Goal: Information Seeking & Learning: Learn about a topic

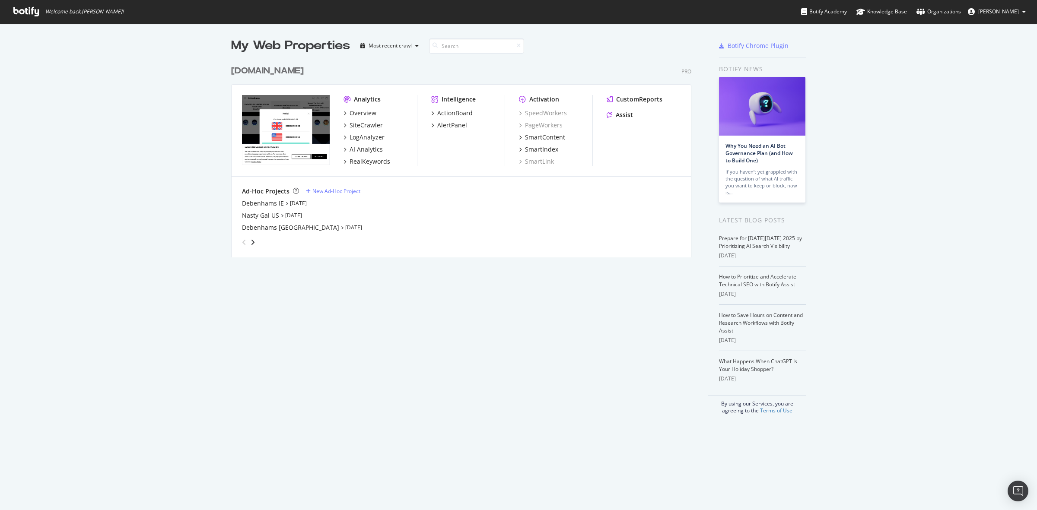
scroll to position [502, 1021]
click at [275, 70] on div "[DOMAIN_NAME]" at bounding box center [267, 71] width 73 height 13
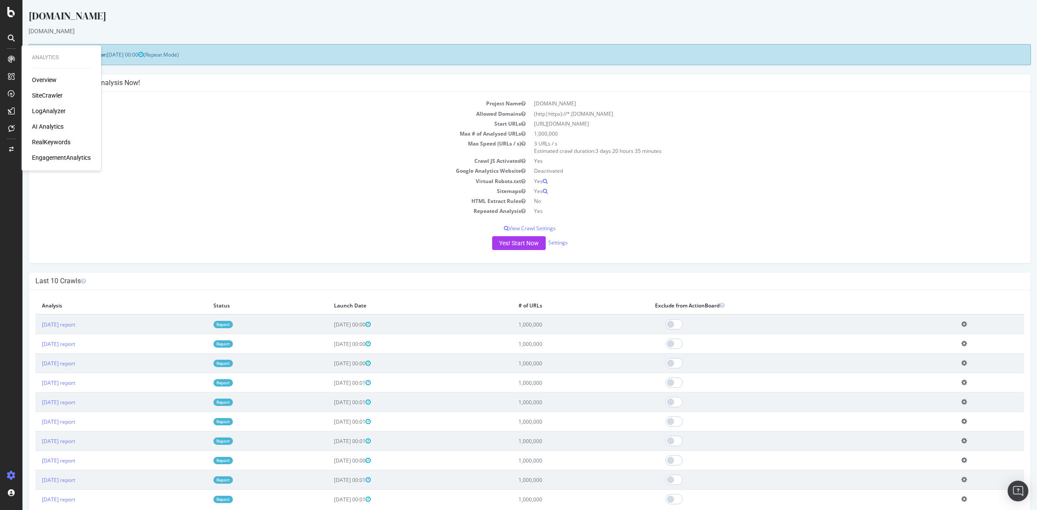
click at [43, 94] on div "SiteCrawler" at bounding box center [47, 95] width 31 height 9
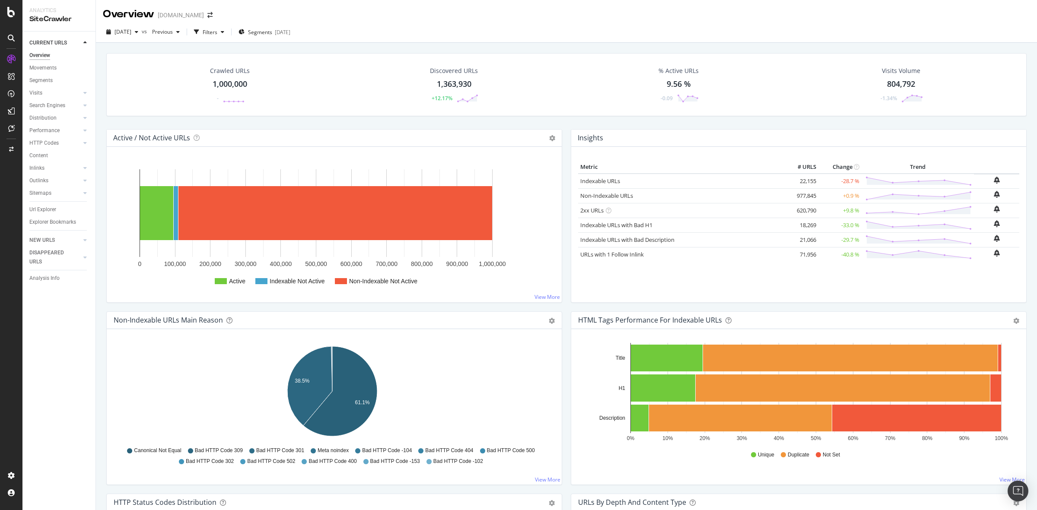
click at [230, 85] on div "1,000,000" at bounding box center [230, 84] width 35 height 11
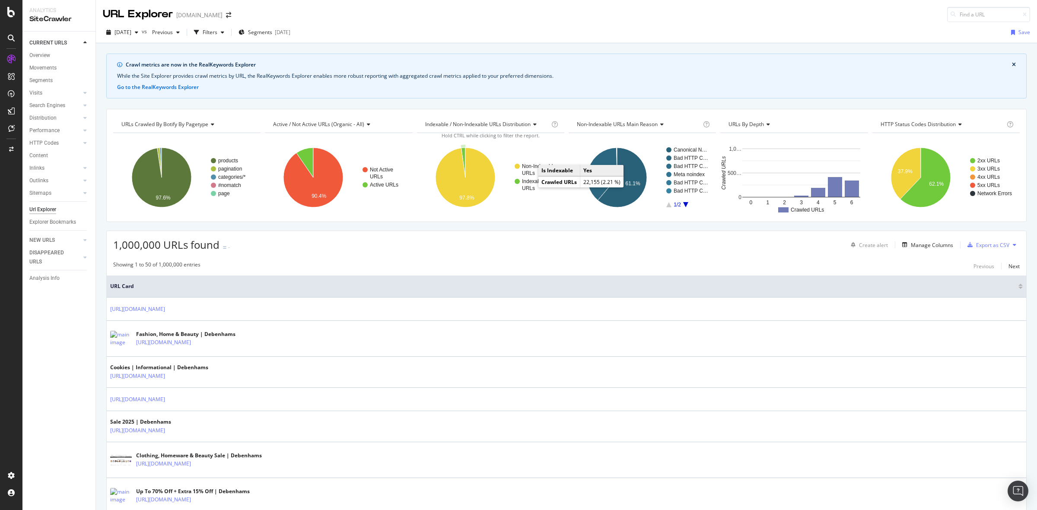
click at [529, 186] on text "URLs" at bounding box center [528, 188] width 13 height 6
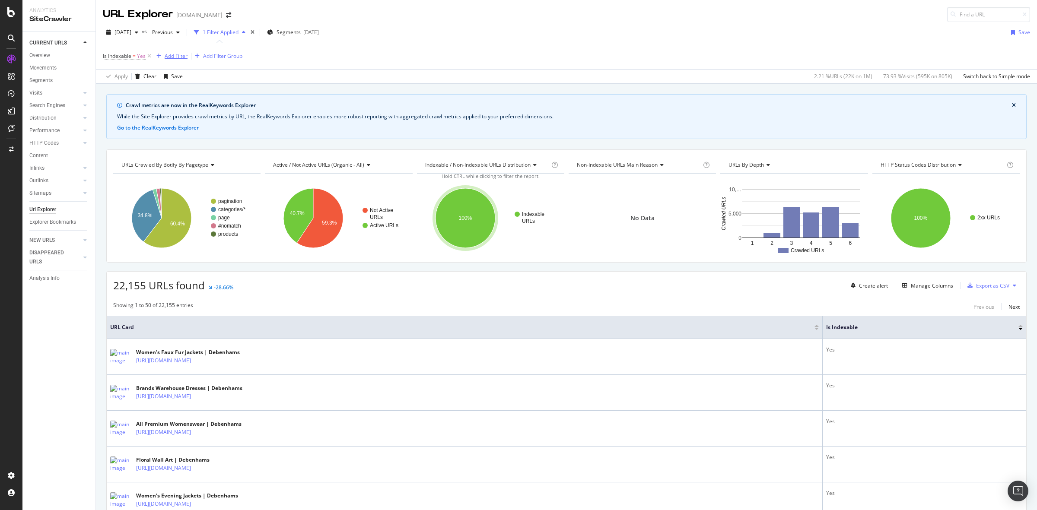
click at [163, 55] on div "button" at bounding box center [159, 56] width 12 height 5
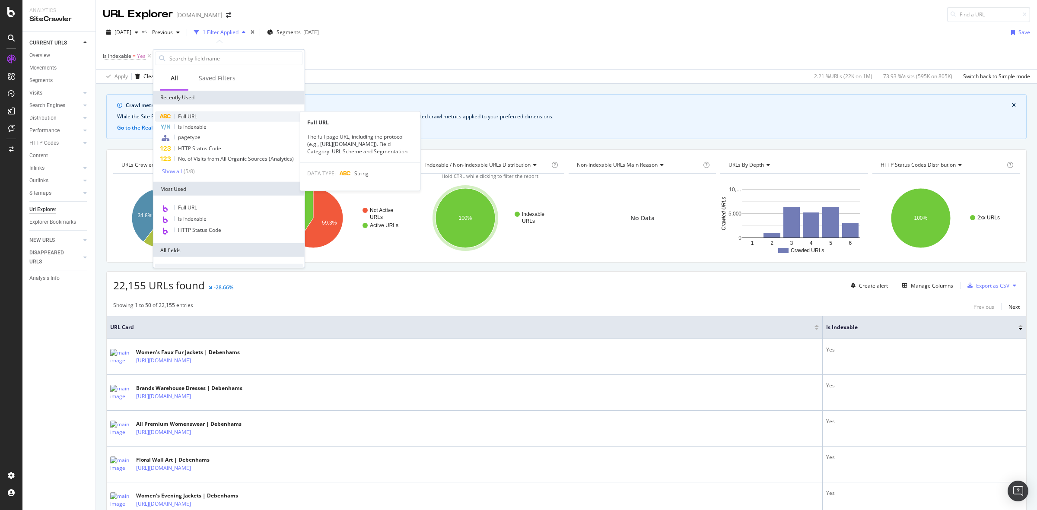
click at [224, 116] on div "Full URL" at bounding box center [229, 117] width 148 height 10
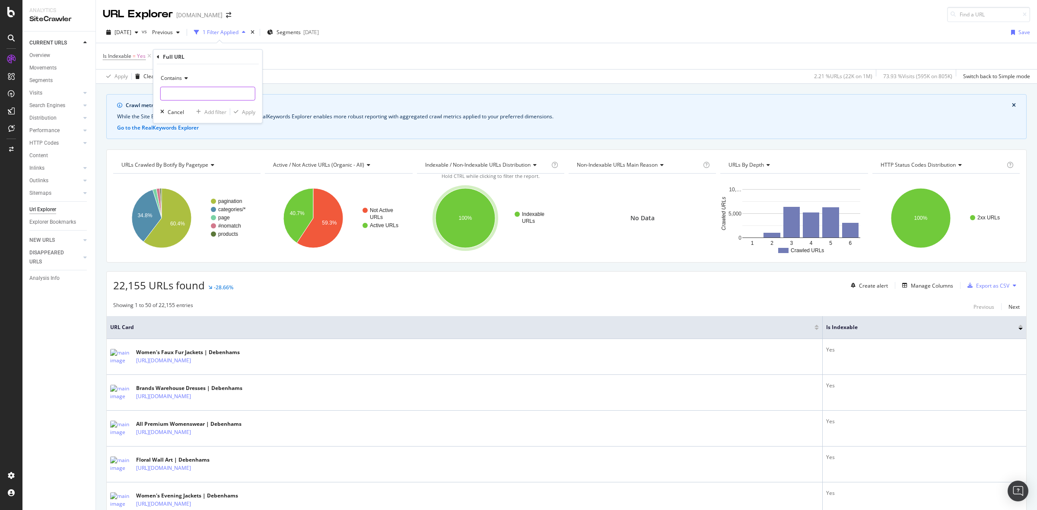
click at [207, 94] on input "text" at bounding box center [208, 94] width 94 height 14
type input "facet"
click at [244, 112] on div "Apply" at bounding box center [248, 111] width 13 height 7
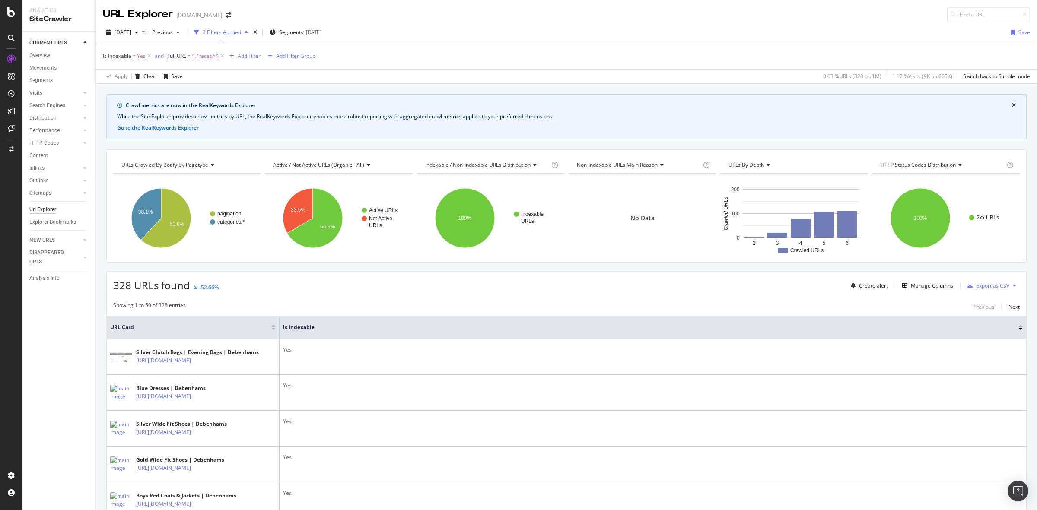
click at [197, 53] on span "^.*facet.*$" at bounding box center [205, 56] width 27 height 12
click at [178, 91] on input "facet" at bounding box center [216, 92] width 82 height 14
click at [179, 91] on input "facet" at bounding box center [216, 92] width 82 height 14
click at [178, 91] on input "facet" at bounding box center [216, 92] width 82 height 14
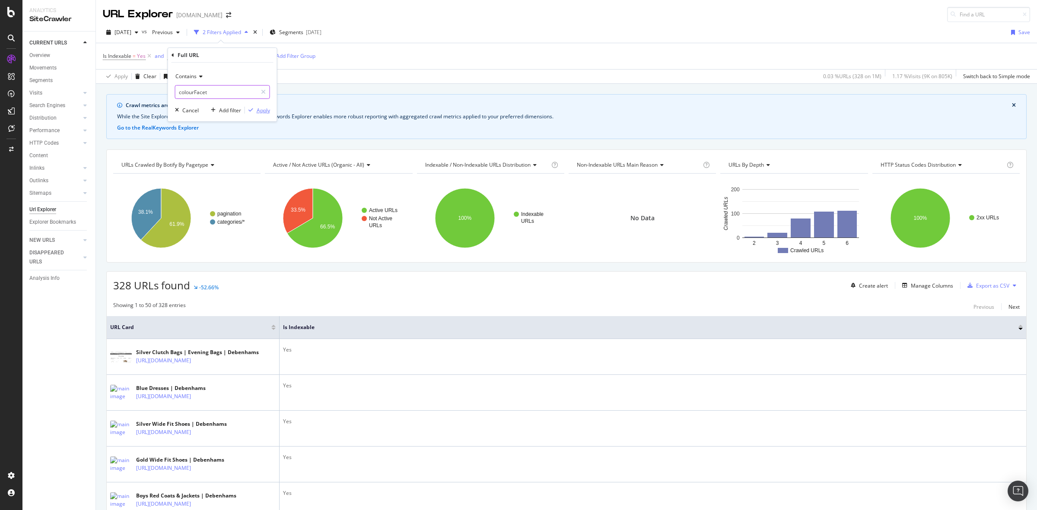
type input "colourFacet"
click at [260, 109] on div "Apply" at bounding box center [263, 110] width 13 height 7
click at [214, 56] on span "^.*colourFacet.*$" at bounding box center [213, 56] width 43 height 12
click at [213, 95] on input "colourFacet" at bounding box center [216, 92] width 82 height 14
click at [219, 95] on input "colourFacet" at bounding box center [216, 92] width 82 height 14
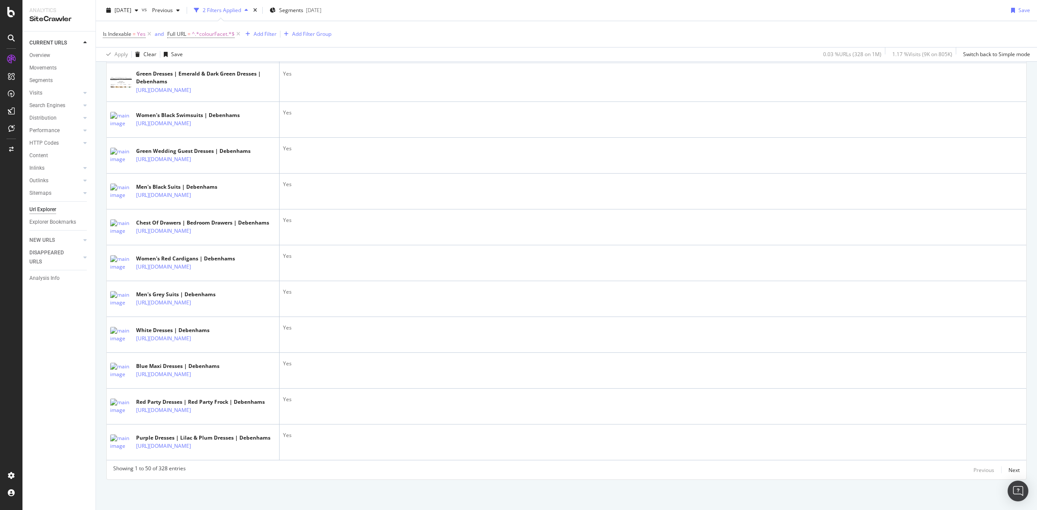
scroll to position [2296, 0]
click at [1009, 470] on div "Next" at bounding box center [1014, 470] width 11 height 7
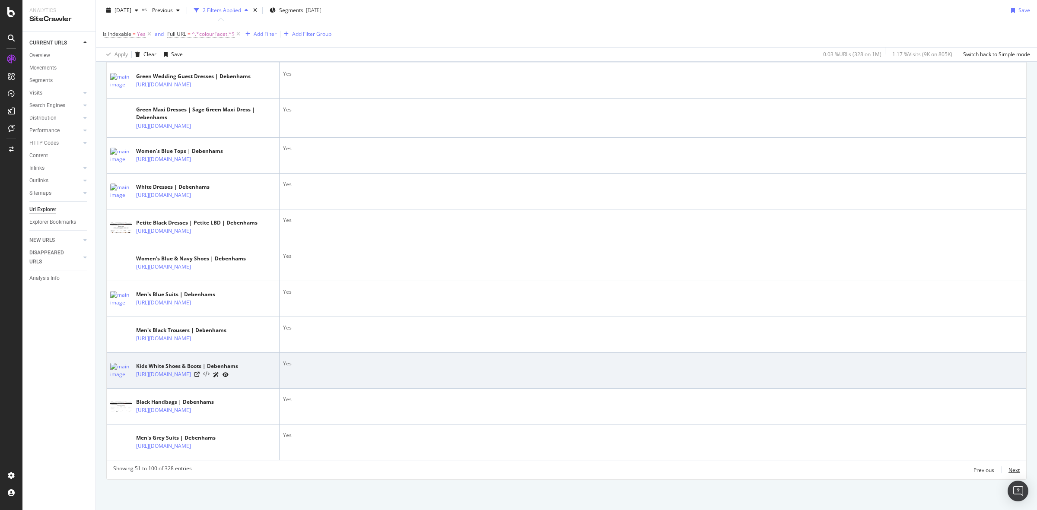
scroll to position [2248, 0]
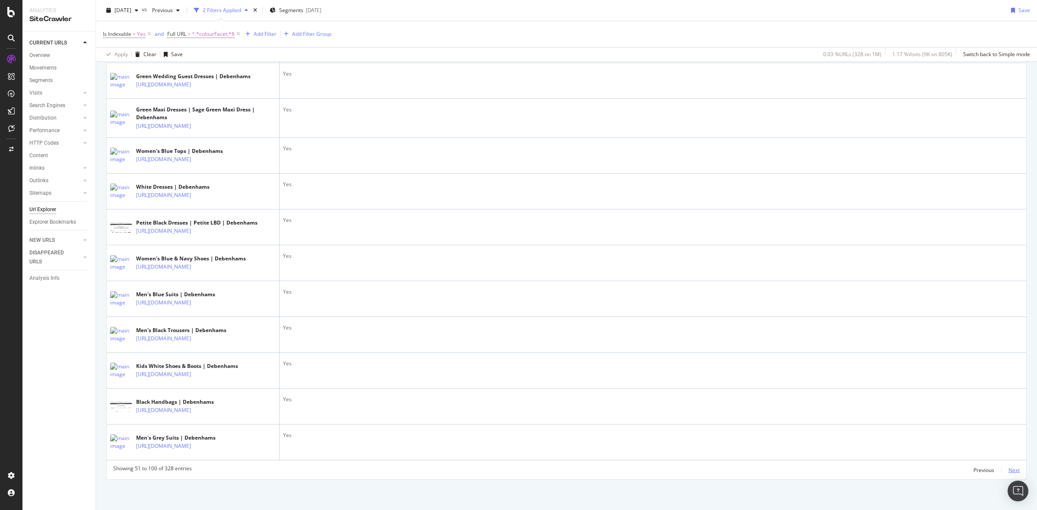
click at [1009, 475] on div "Next" at bounding box center [1014, 470] width 11 height 10
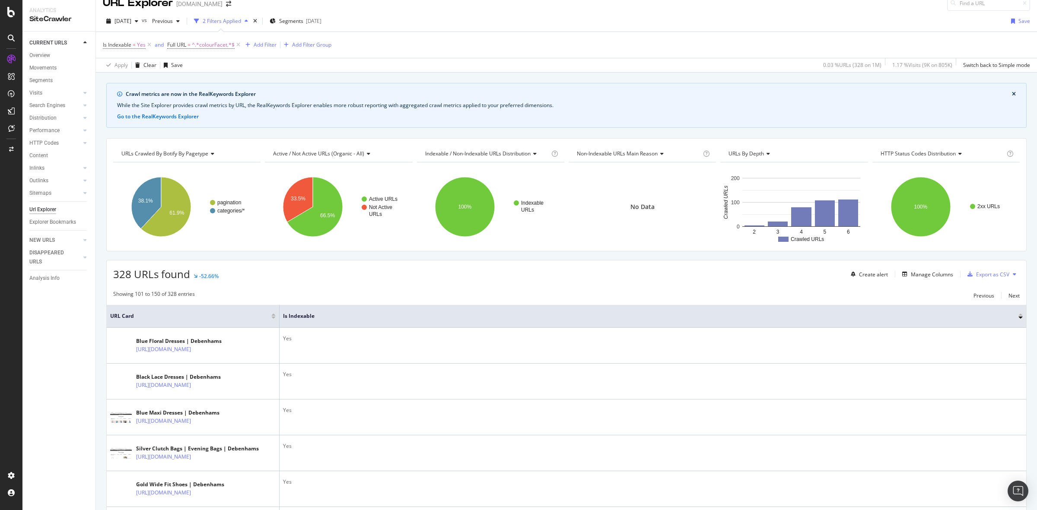
scroll to position [0, 0]
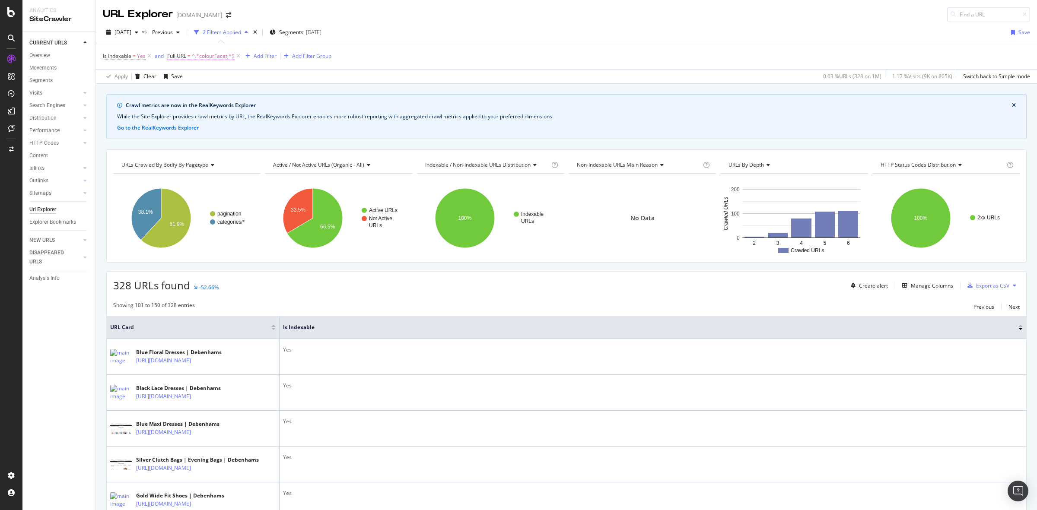
click at [217, 54] on span "^.*colourFacet.*$" at bounding box center [213, 56] width 43 height 12
click at [232, 89] on input "colourFacet" at bounding box center [216, 92] width 82 height 14
paste input "facet/sizes"
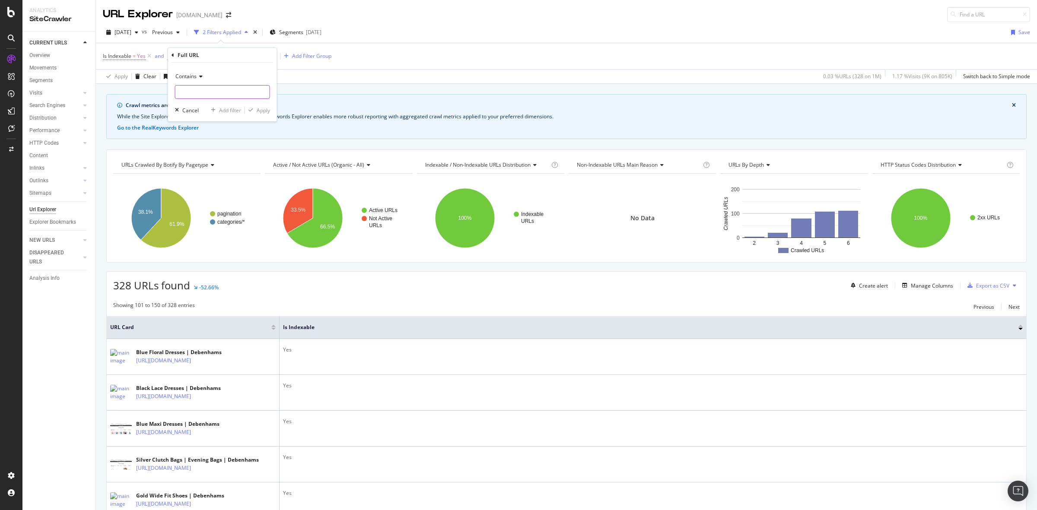
type input "facet/sizes"
click at [262, 113] on div "Apply" at bounding box center [263, 110] width 13 height 7
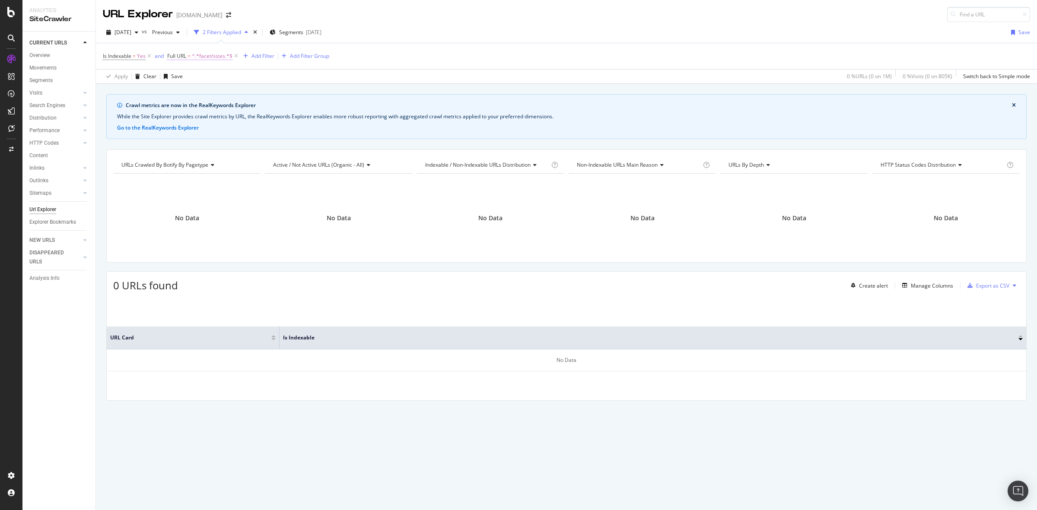
click at [210, 56] on span "^.*facet/sizes.*$" at bounding box center [212, 56] width 41 height 12
click at [266, 107] on div "Apply" at bounding box center [263, 110] width 13 height 7
click at [236, 55] on icon at bounding box center [236, 56] width 7 height 9
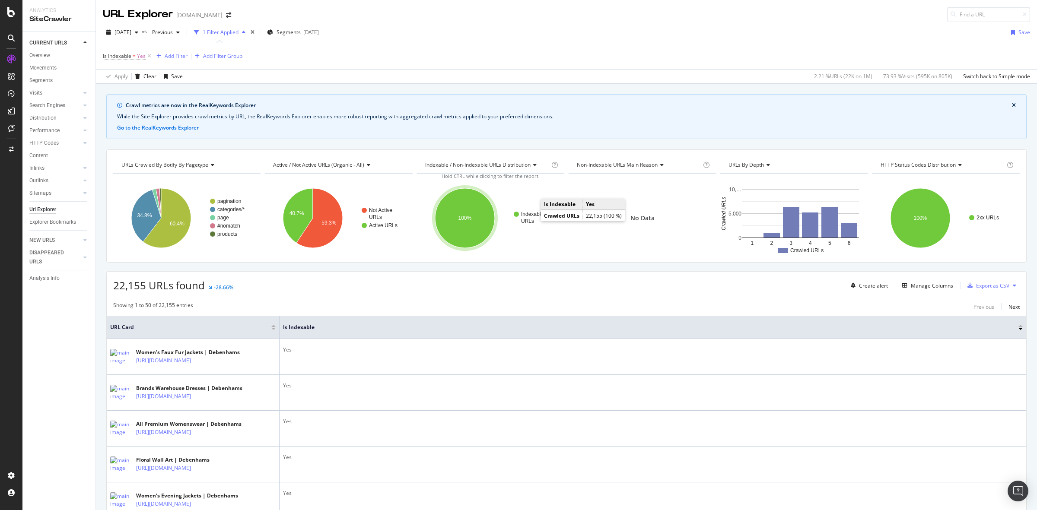
click at [523, 217] on text "Indexable" at bounding box center [532, 214] width 22 height 6
click at [82, 141] on div at bounding box center [85, 143] width 9 height 9
click at [47, 182] on div "Insights" at bounding box center [42, 180] width 19 height 9
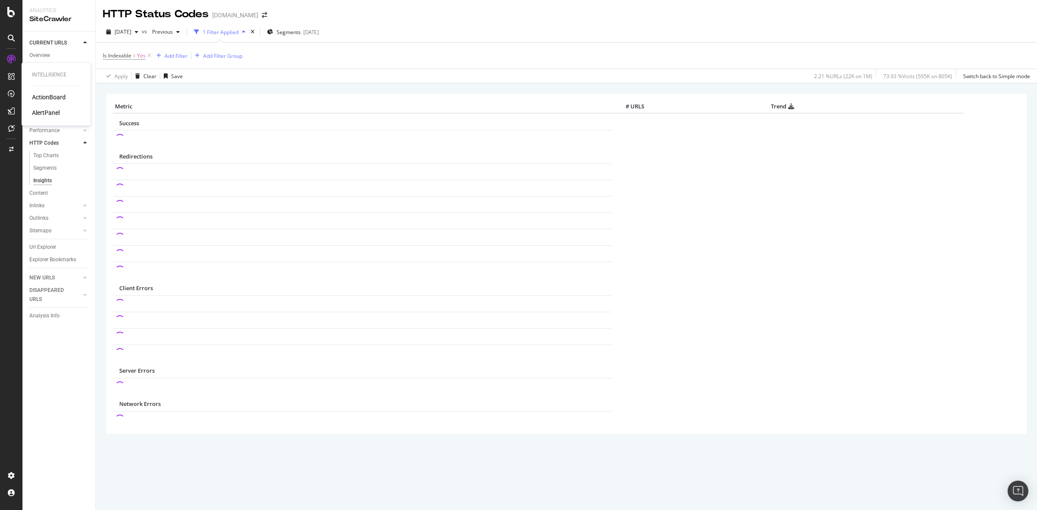
click at [57, 96] on div "ActionBoard" at bounding box center [49, 97] width 34 height 9
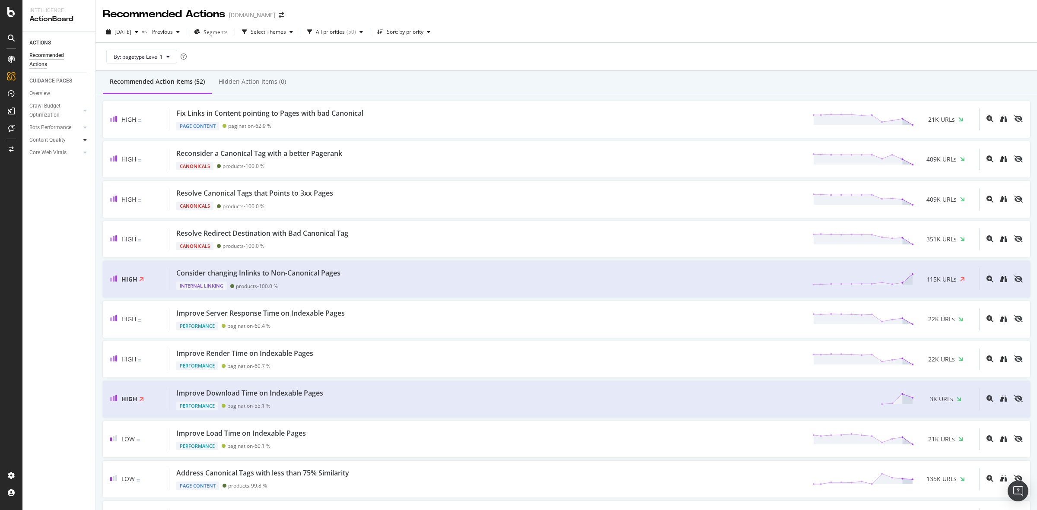
click at [86, 139] on icon at bounding box center [84, 139] width 3 height 5
click at [68, 188] on div "Titles Optimization" at bounding box center [55, 190] width 44 height 9
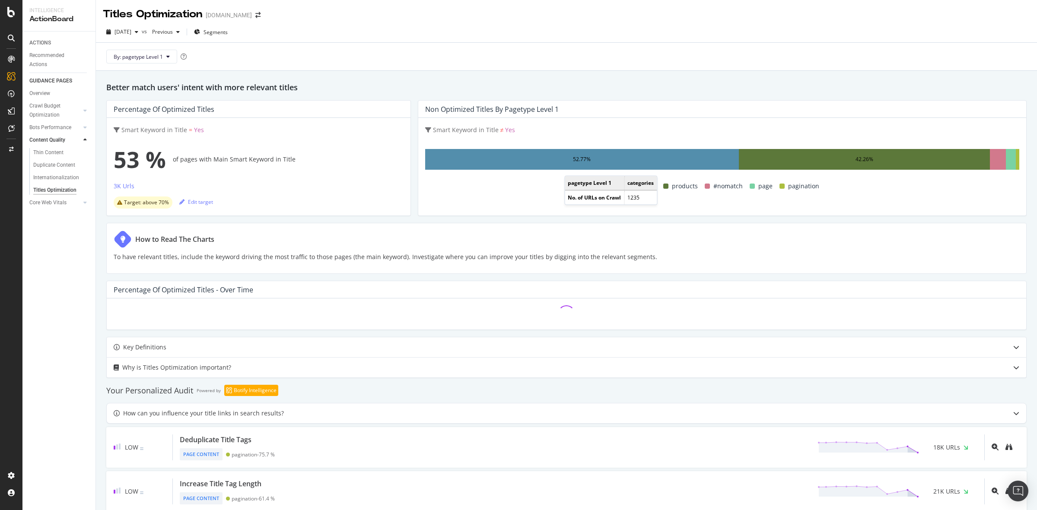
click at [570, 168] on div "52.77%" at bounding box center [582, 159] width 314 height 21
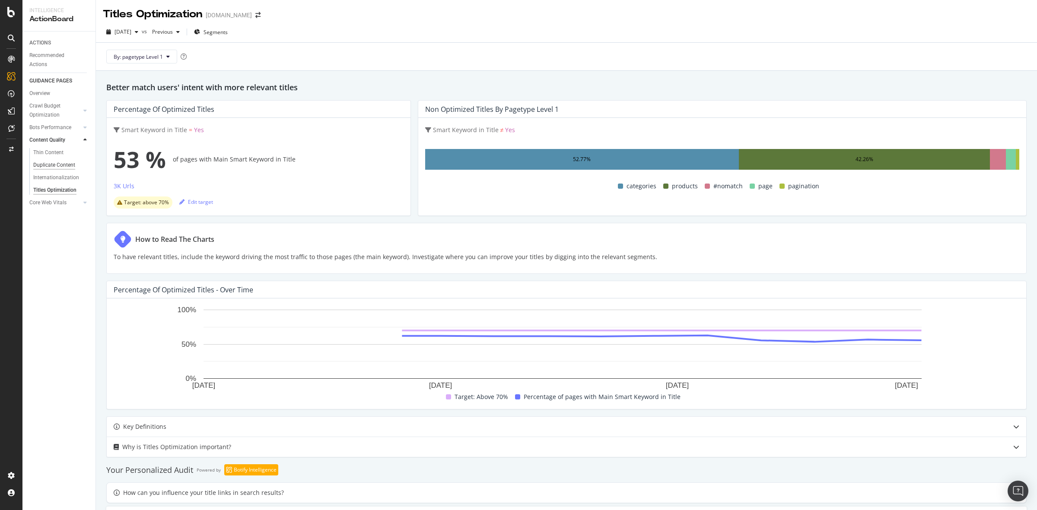
click at [57, 165] on div "Duplicate Content" at bounding box center [54, 165] width 42 height 9
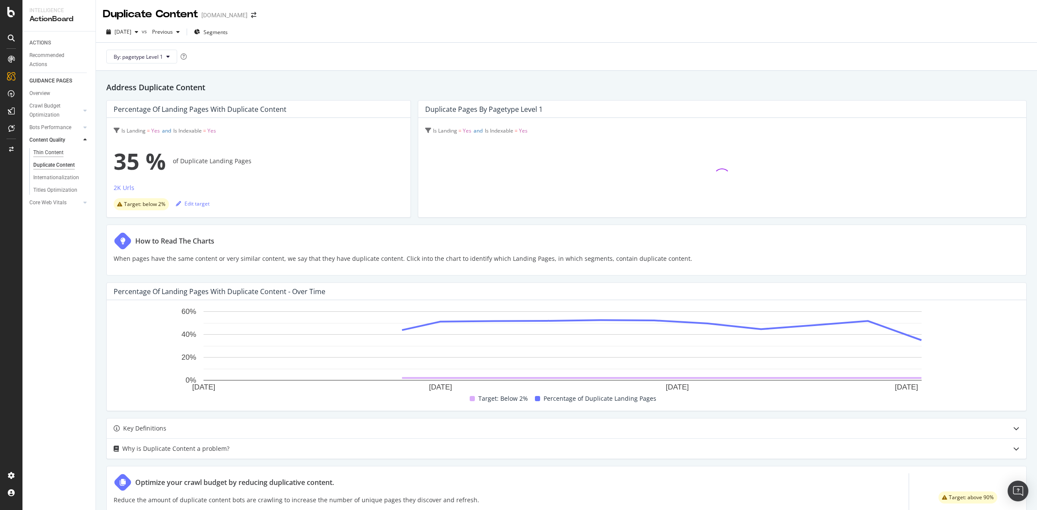
click at [54, 150] on div "Thin Content" at bounding box center [48, 152] width 30 height 9
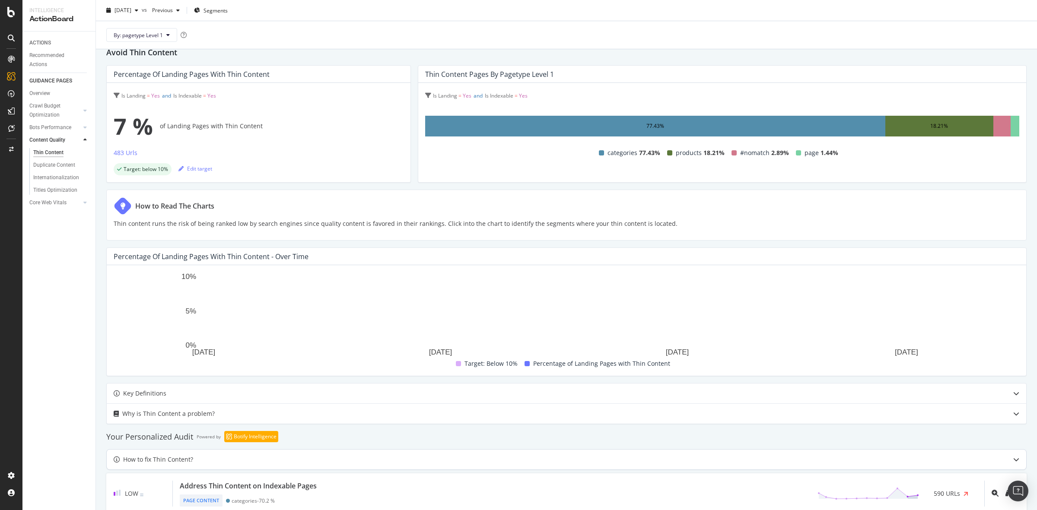
scroll to position [71, 0]
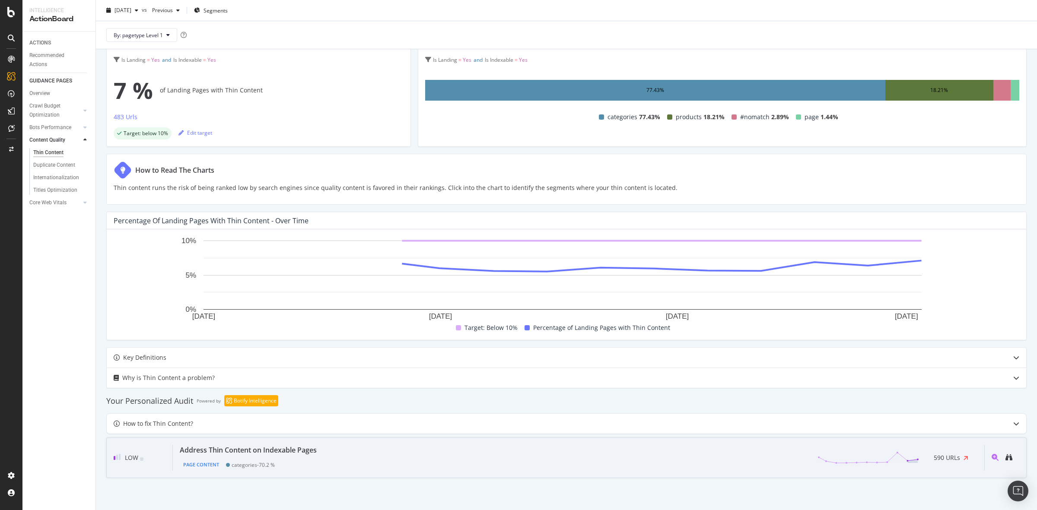
click at [373, 446] on div "Address Thin Content on Indexable Pages Page Content categories - 70.2 % 590 UR…" at bounding box center [579, 458] width 812 height 26
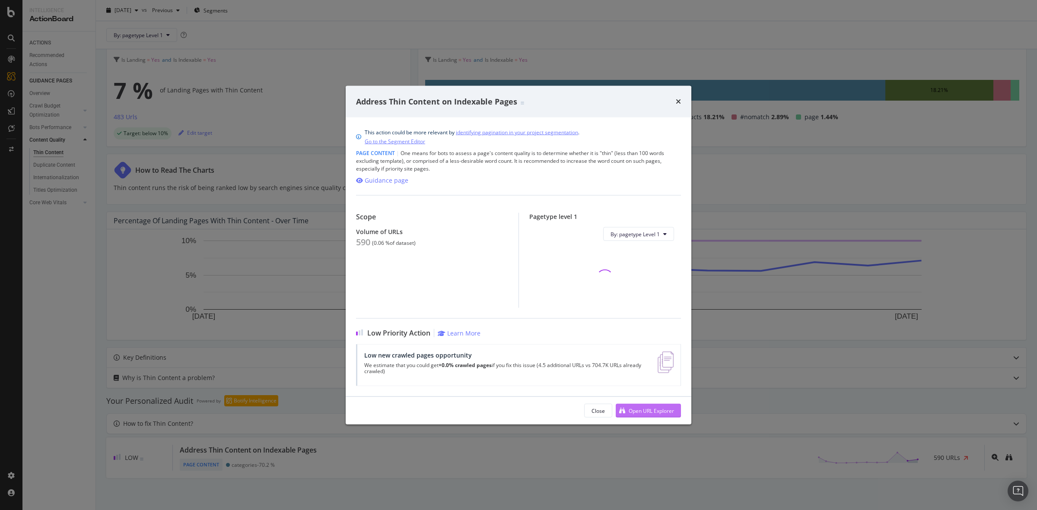
click at [649, 409] on div "Open URL Explorer" at bounding box center [651, 410] width 45 height 7
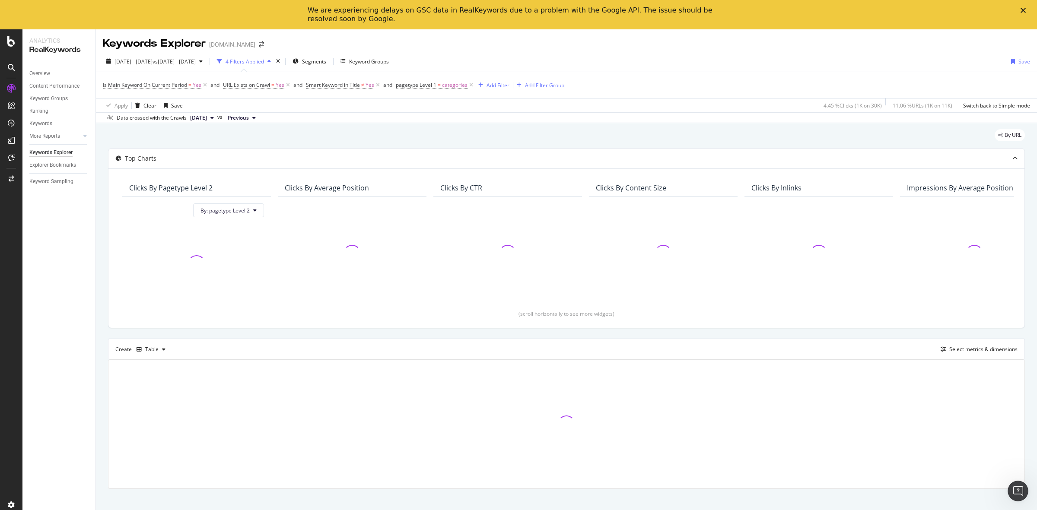
click at [1026, 8] on icon "Close" at bounding box center [1023, 10] width 5 height 5
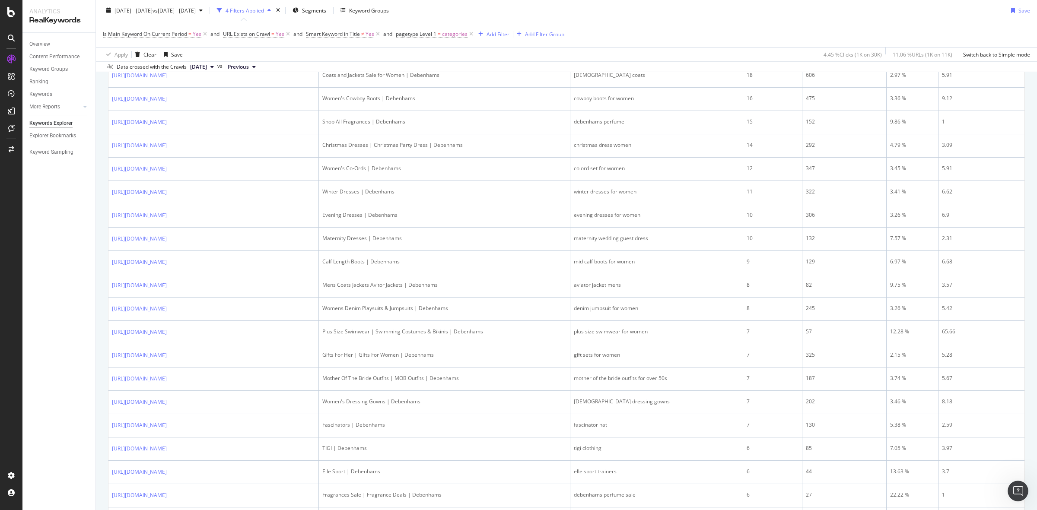
scroll to position [432, 0]
click at [657, 38] on div "Is Main Keyword On Current Period = Yes and URL Exists on Crawl = Yes and Smart…" at bounding box center [566, 34] width 927 height 26
click at [679, 33] on div "Is Main Keyword On Current Period = Yes and URL Exists on Crawl = Yes and Smart…" at bounding box center [566, 34] width 927 height 26
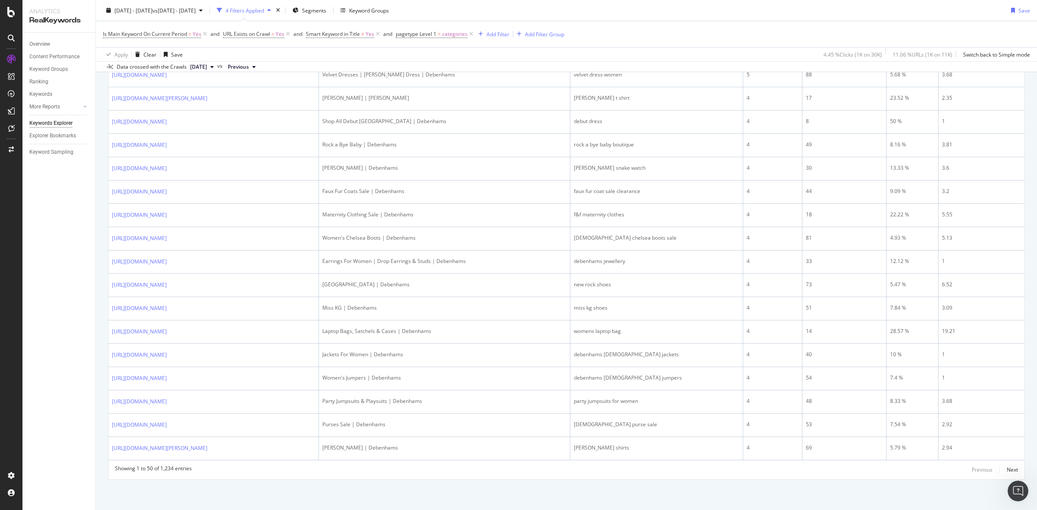
scroll to position [1002, 0]
